Goal: Task Accomplishment & Management: Use online tool/utility

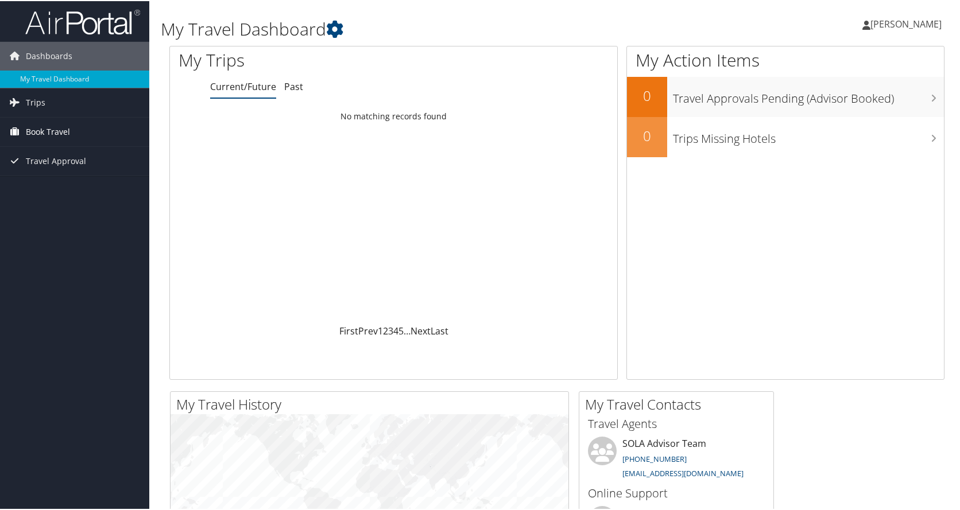
click at [37, 129] on span "Book Travel" at bounding box center [48, 131] width 44 height 29
click at [42, 150] on link "Approval Request (Beta)" at bounding box center [74, 153] width 149 height 17
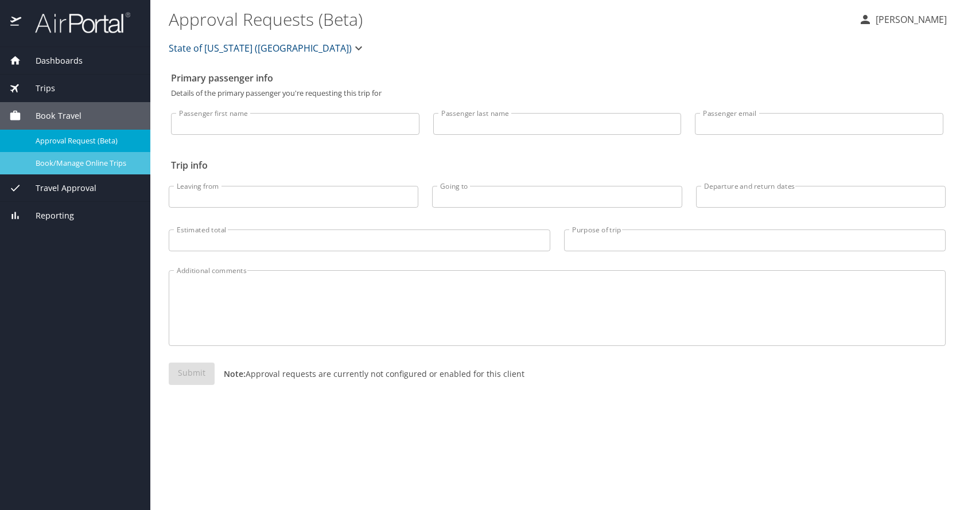
click at [66, 165] on span "Book/Manage Online Trips" at bounding box center [86, 163] width 101 height 11
